Goal: Transaction & Acquisition: Subscribe to service/newsletter

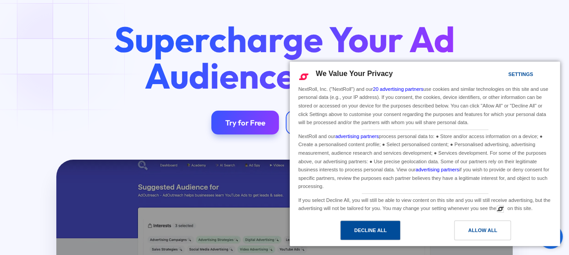
scroll to position [47, 0]
click at [360, 231] on div "Decline All" at bounding box center [370, 231] width 32 height 10
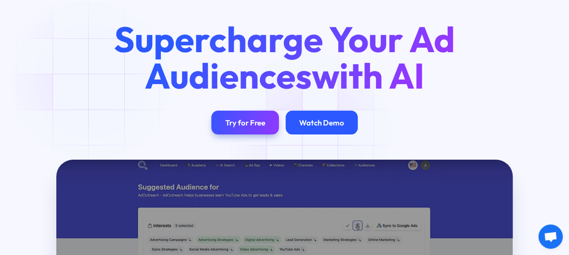
click at [316, 127] on div "Watch Demo" at bounding box center [321, 122] width 45 height 9
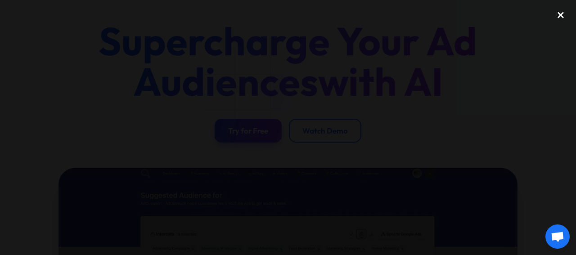
click at [565, 15] on div "close lightbox" at bounding box center [561, 15] width 31 height 20
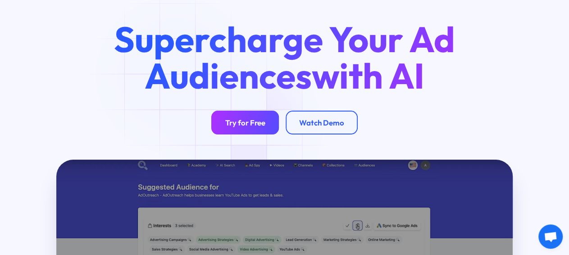
click at [246, 127] on div "Try for Free" at bounding box center [245, 122] width 40 height 9
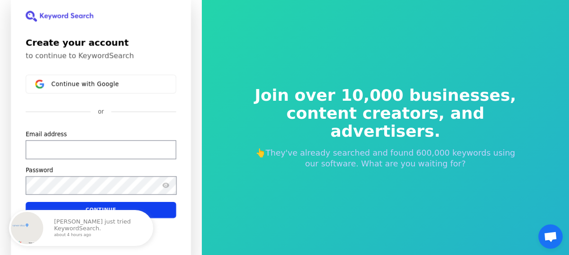
scroll to position [0, 0]
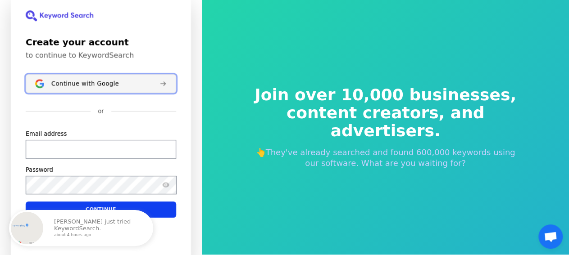
click at [77, 82] on span "Continue with Google" at bounding box center [85, 83] width 68 height 7
